Goal: Information Seeking & Learning: Check status

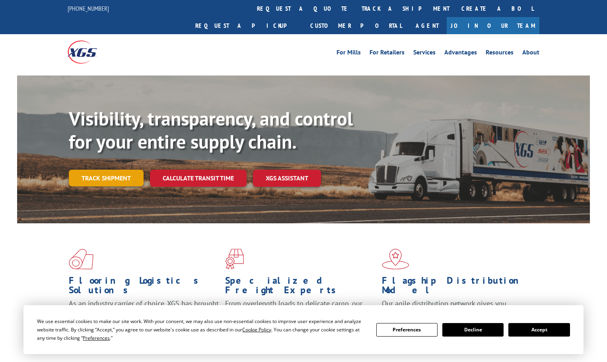
click at [116, 170] on link "Track shipment" at bounding box center [106, 178] width 75 height 17
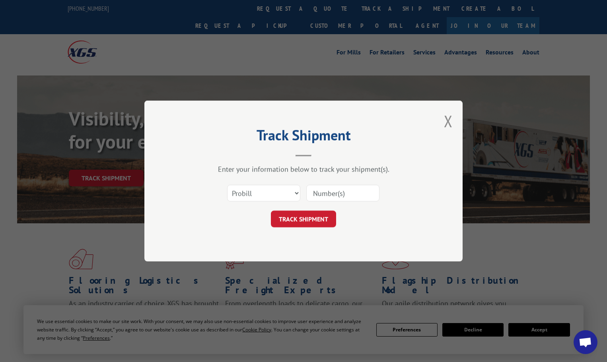
click at [338, 193] on input at bounding box center [342, 193] width 73 height 17
type input "17523444"
click at [271, 211] on button "TRACK SHIPMENT" at bounding box center [303, 219] width 65 height 17
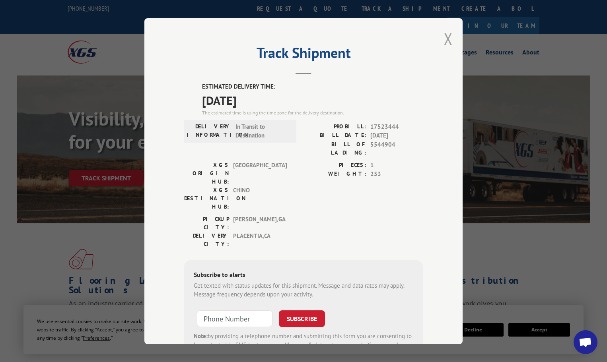
click at [445, 39] on button "Close modal" at bounding box center [448, 38] width 9 height 21
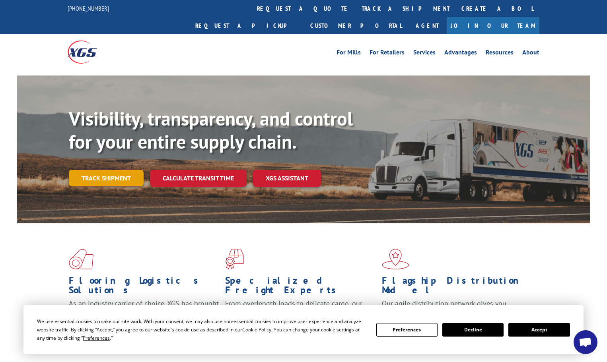
click at [90, 170] on link "Track shipment" at bounding box center [106, 178] width 75 height 17
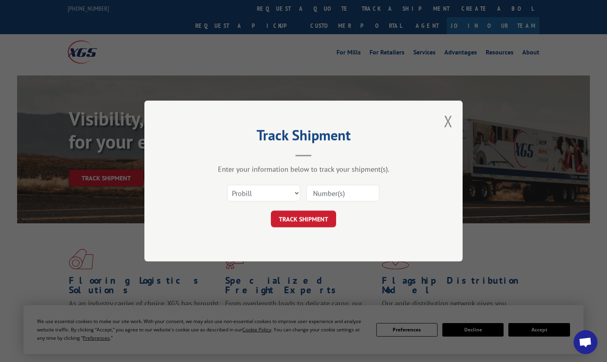
click at [336, 191] on input at bounding box center [342, 193] width 73 height 17
type input "16331773"
click at [271, 211] on button "TRACK SHIPMENT" at bounding box center [303, 219] width 65 height 17
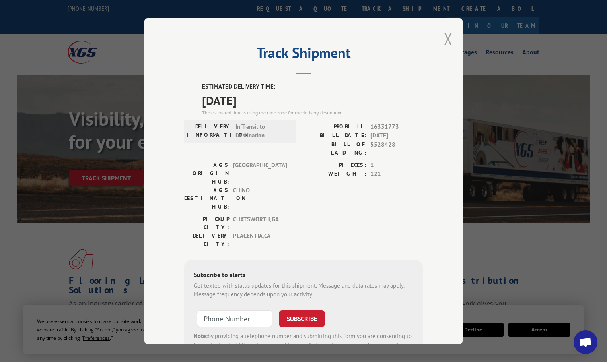
click at [445, 41] on button "Close modal" at bounding box center [448, 38] width 9 height 21
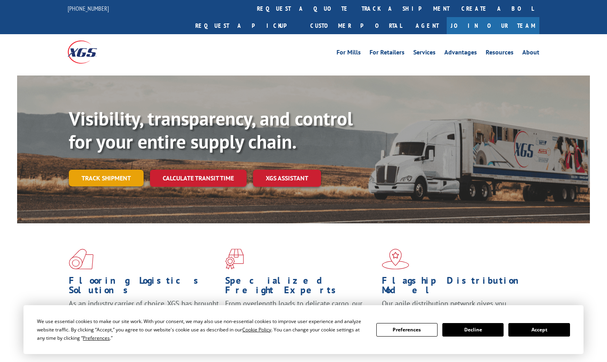
click at [129, 170] on link "Track shipment" at bounding box center [106, 178] width 75 height 17
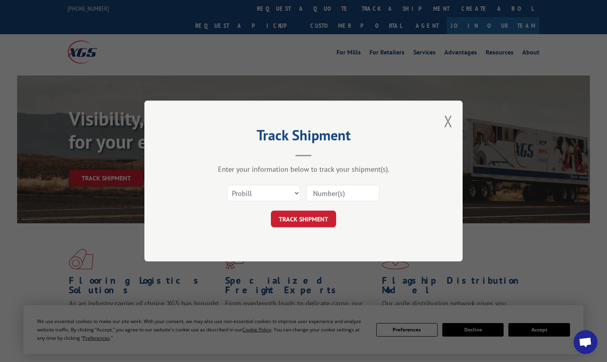
click at [322, 189] on input at bounding box center [342, 193] width 73 height 17
type input "17523551"
click at [271, 211] on button "TRACK SHIPMENT" at bounding box center [303, 219] width 65 height 17
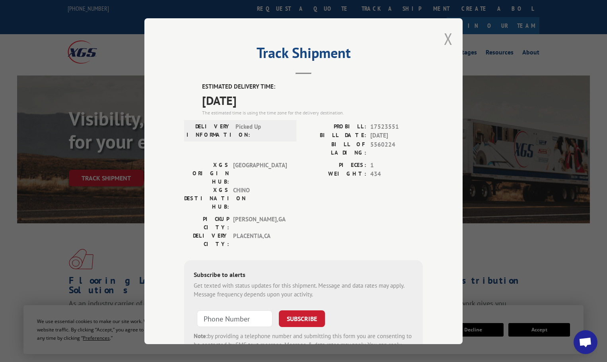
click at [444, 39] on button "Close modal" at bounding box center [448, 38] width 9 height 21
